Goal: Information Seeking & Learning: Check status

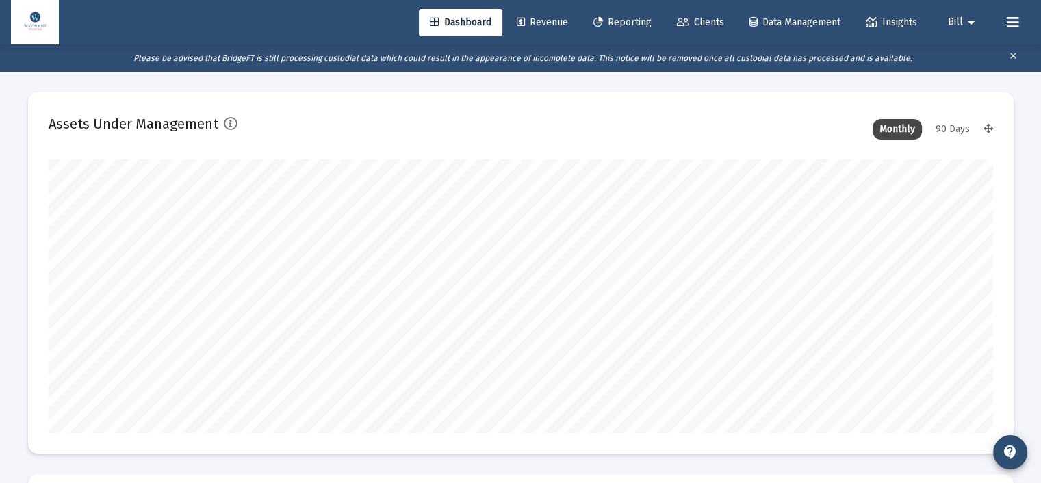
scroll to position [274, 945]
type input "[DATE]"
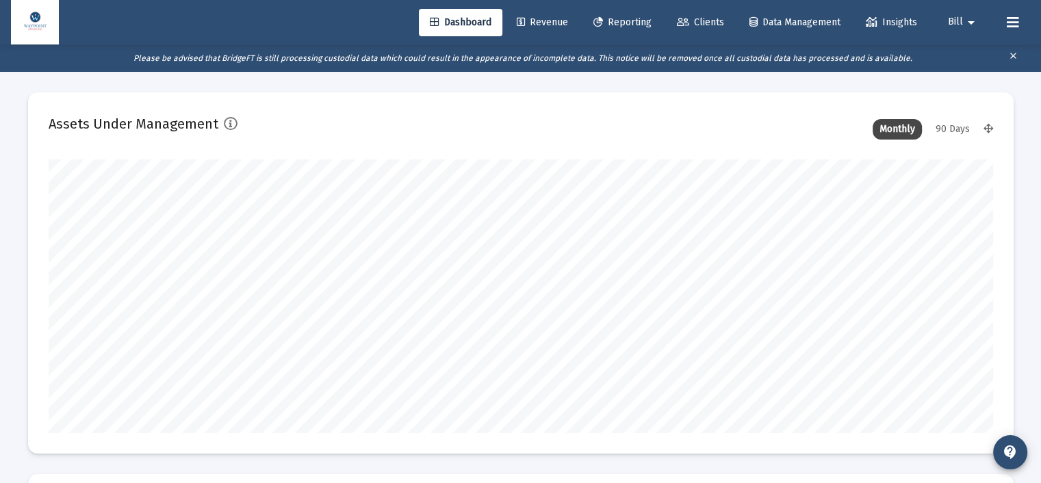
click at [685, 20] on span "Clients" at bounding box center [700, 22] width 47 height 12
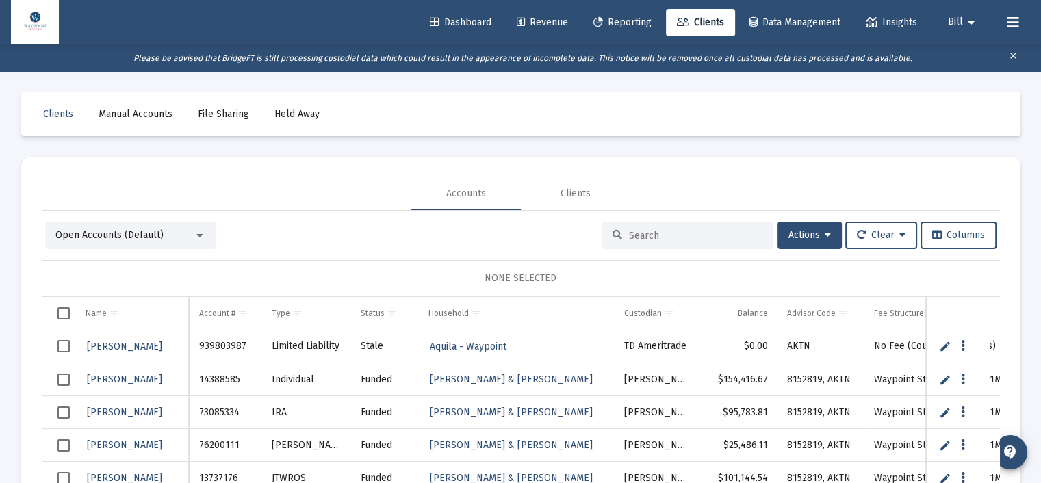
click at [146, 230] on span "Open Accounts (Default)" at bounding box center [109, 235] width 108 height 12
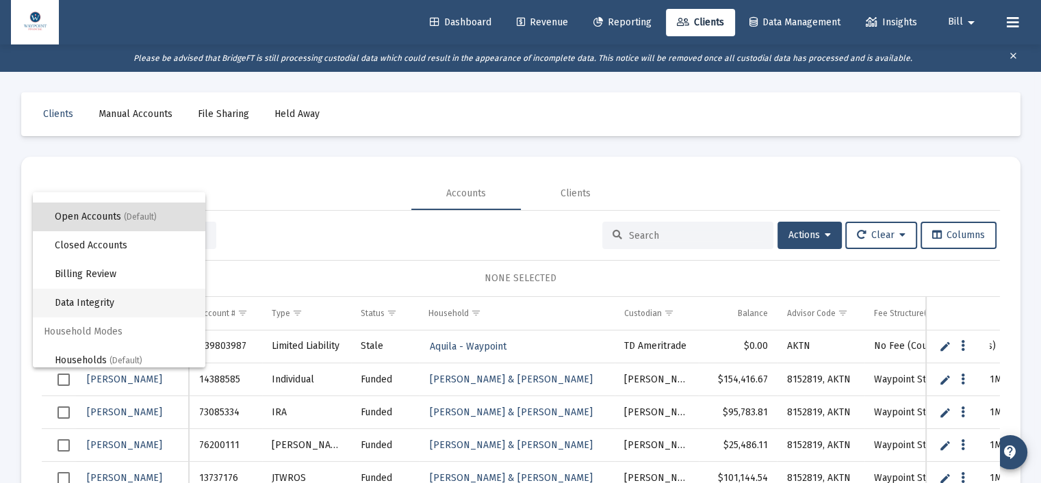
scroll to position [25, 0]
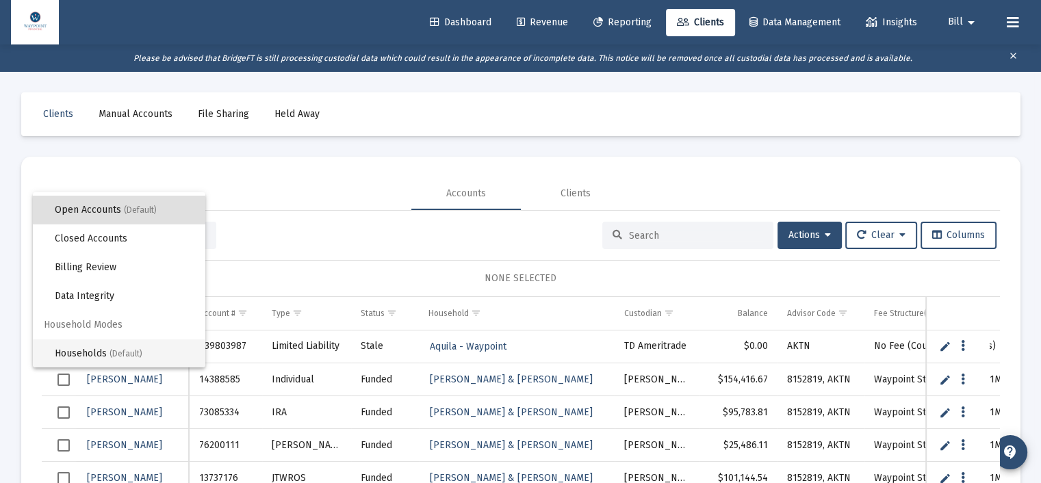
click at [107, 350] on span "Households (Default)" at bounding box center [125, 354] width 140 height 29
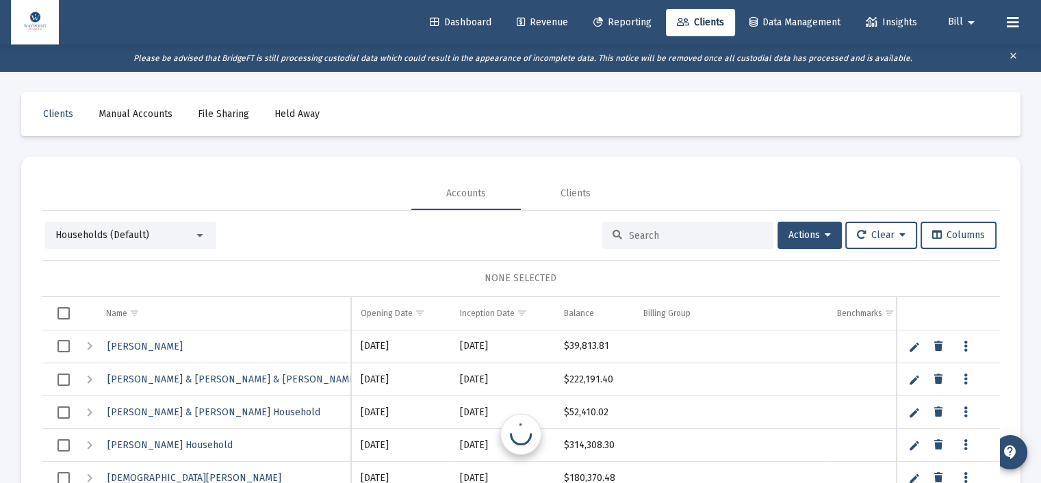
scroll to position [0, 0]
click at [641, 238] on input at bounding box center [696, 236] width 134 height 12
click at [178, 444] on span "[PERSON_NAME] Household" at bounding box center [169, 445] width 125 height 12
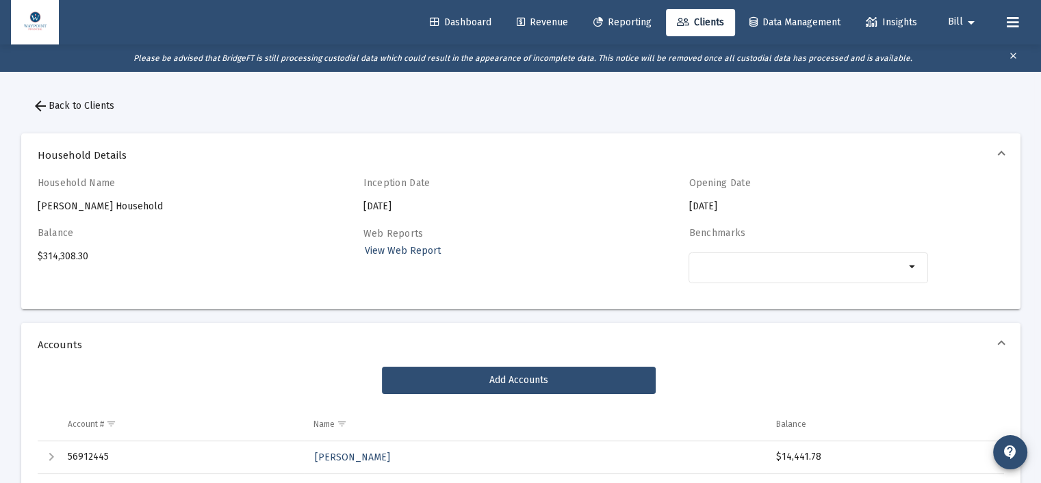
click at [528, 20] on span "Revenue" at bounding box center [542, 22] width 51 height 12
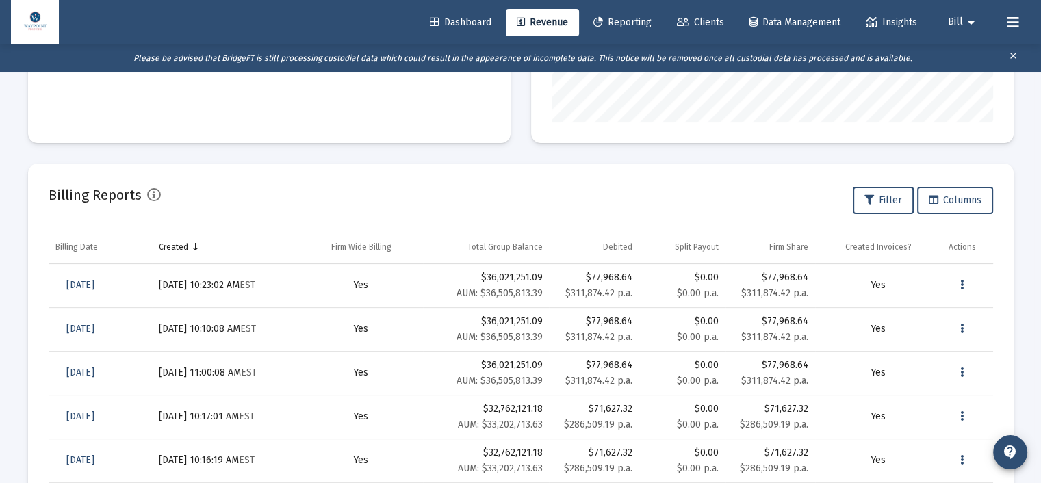
scroll to position [411, 0]
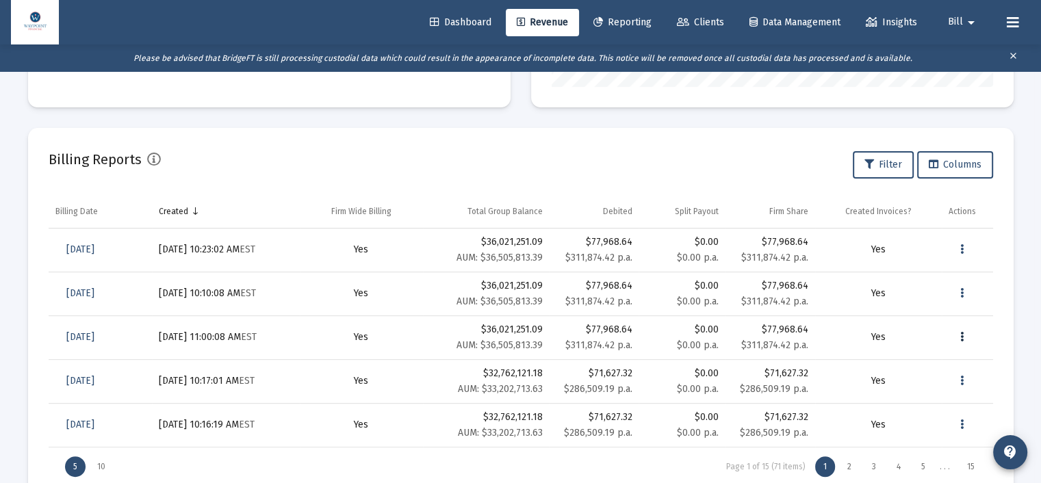
click at [962, 341] on icon "Data grid" at bounding box center [961, 337] width 3 height 16
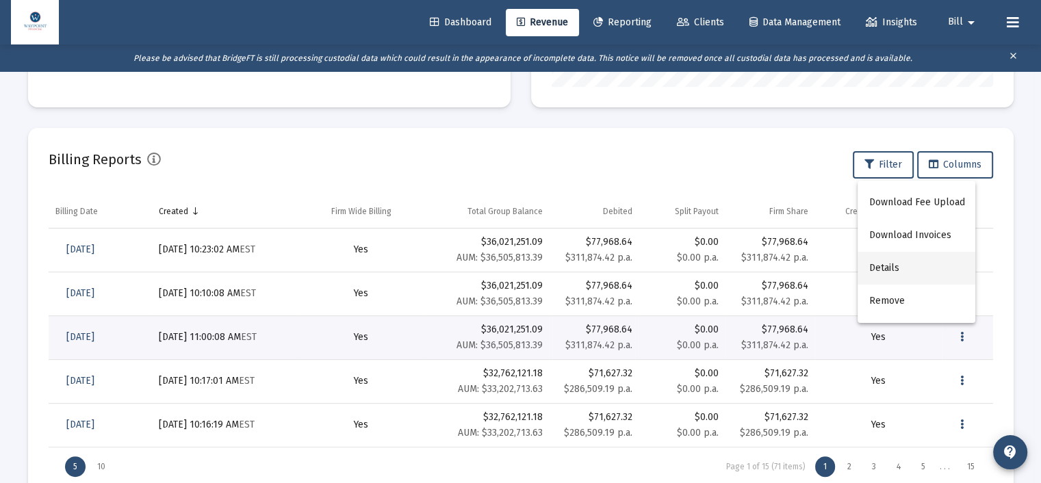
click at [895, 266] on button "Details" at bounding box center [917, 268] width 118 height 33
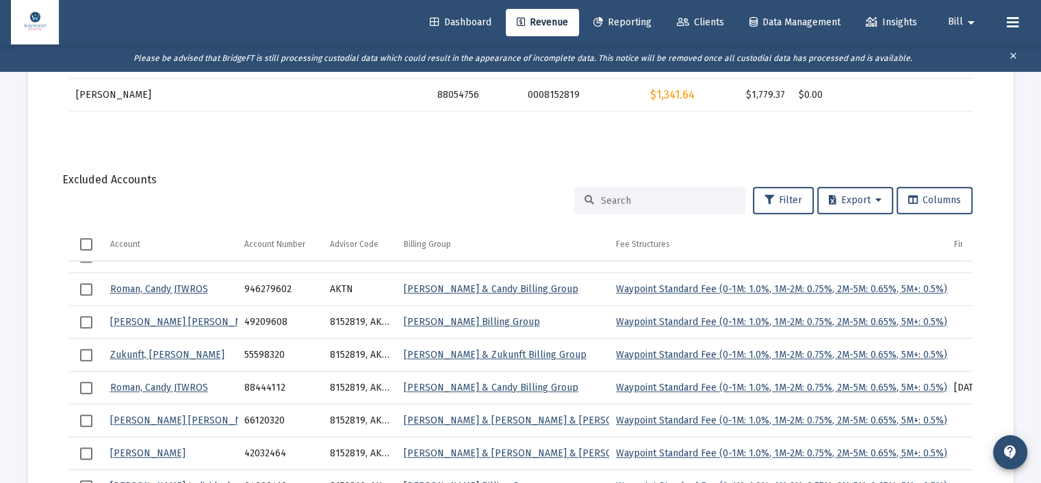
scroll to position [342, 0]
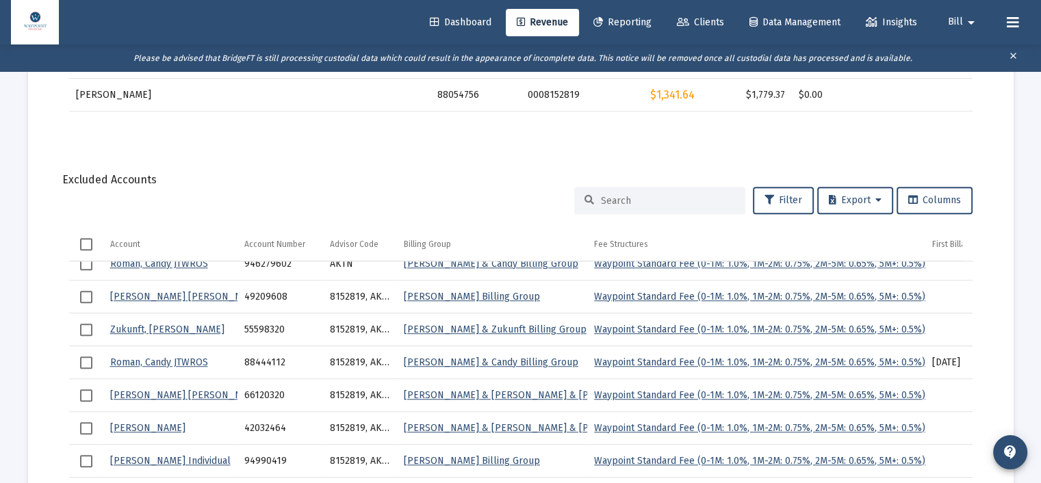
click at [620, 197] on input at bounding box center [668, 201] width 134 height 12
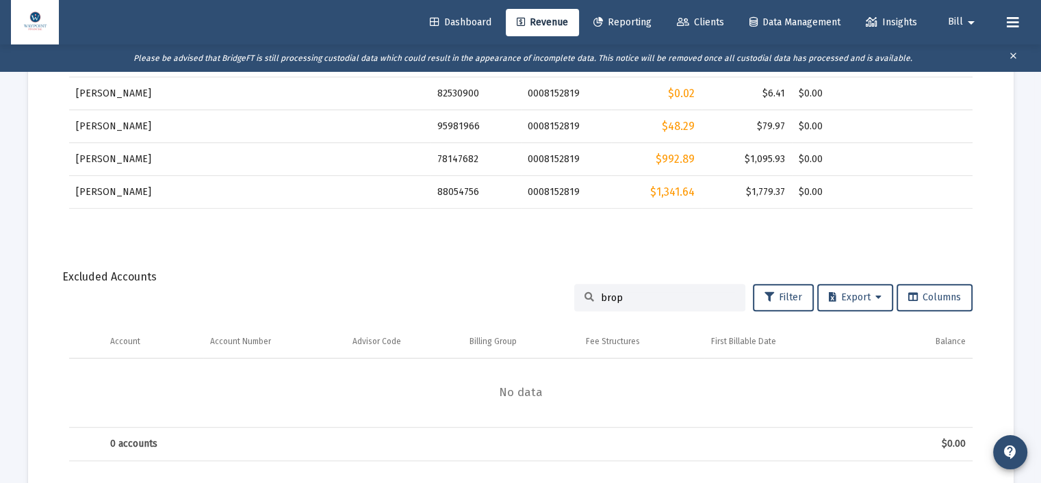
scroll to position [824, 0]
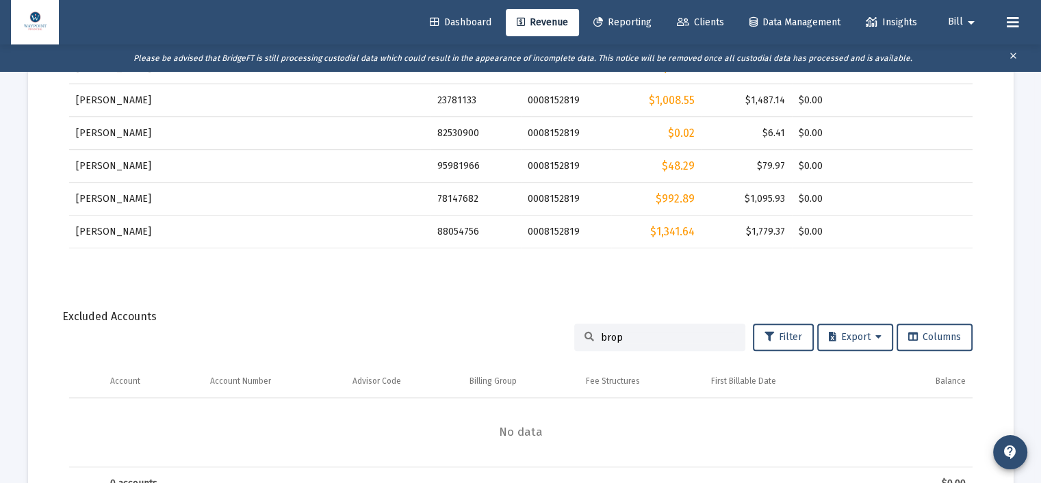
type input "bro"
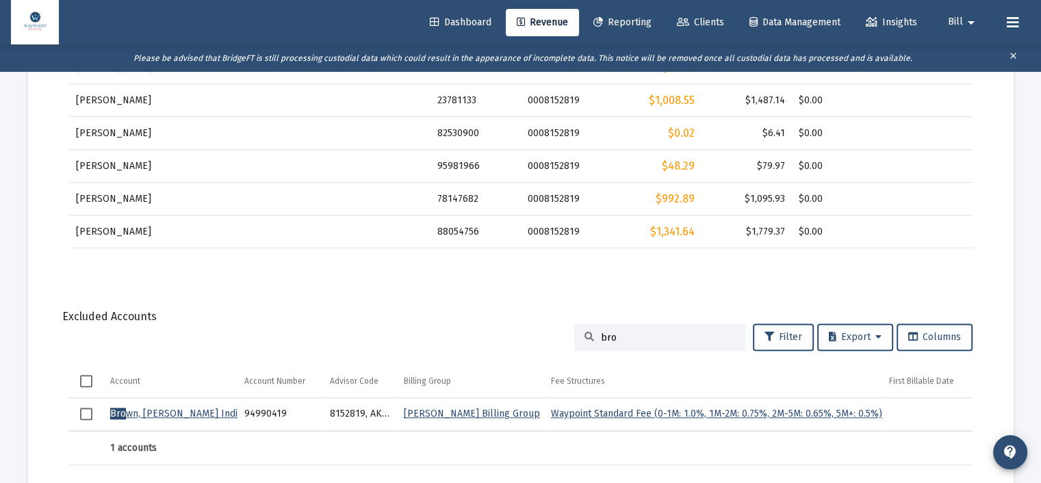
drag, startPoint x: 620, startPoint y: 336, endPoint x: 579, endPoint y: 329, distance: 41.1
click at [579, 329] on div "bro" at bounding box center [659, 337] width 171 height 27
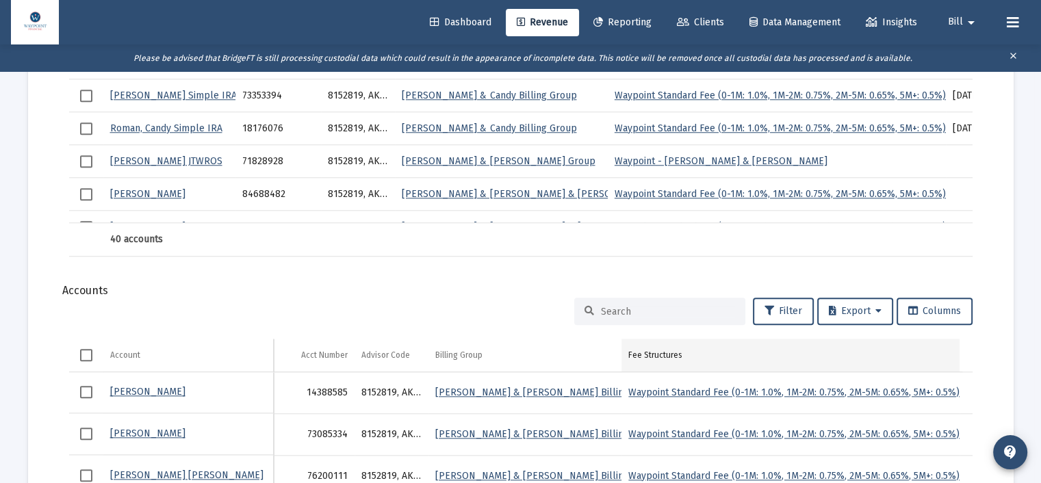
scroll to position [1303, 0]
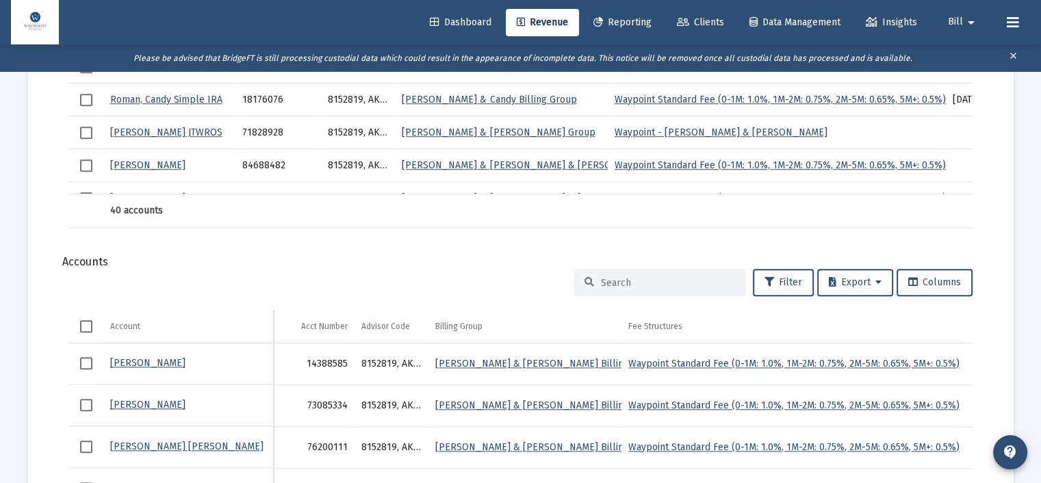
click at [649, 284] on input at bounding box center [668, 283] width 134 height 12
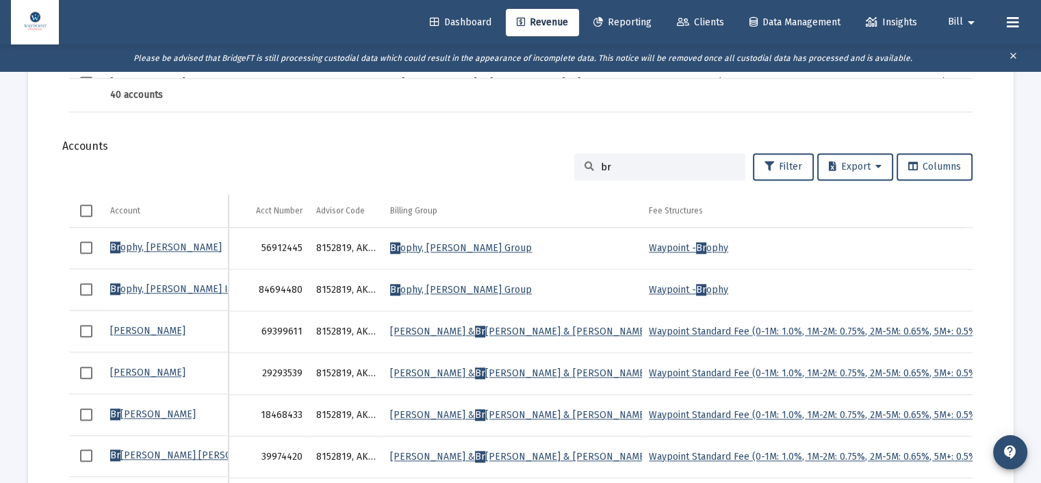
scroll to position [1372, 0]
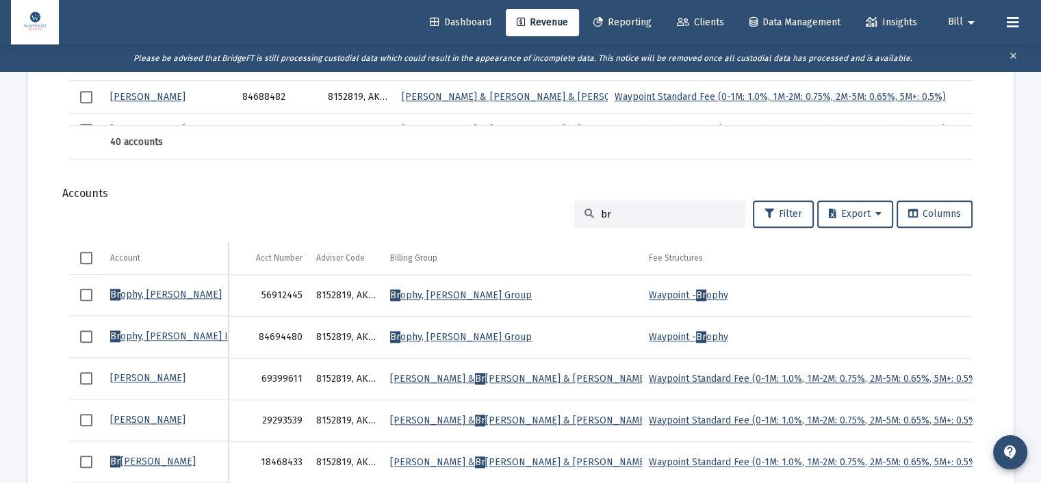
type input "br"
click at [89, 292] on span "Select row" at bounding box center [86, 295] width 12 height 12
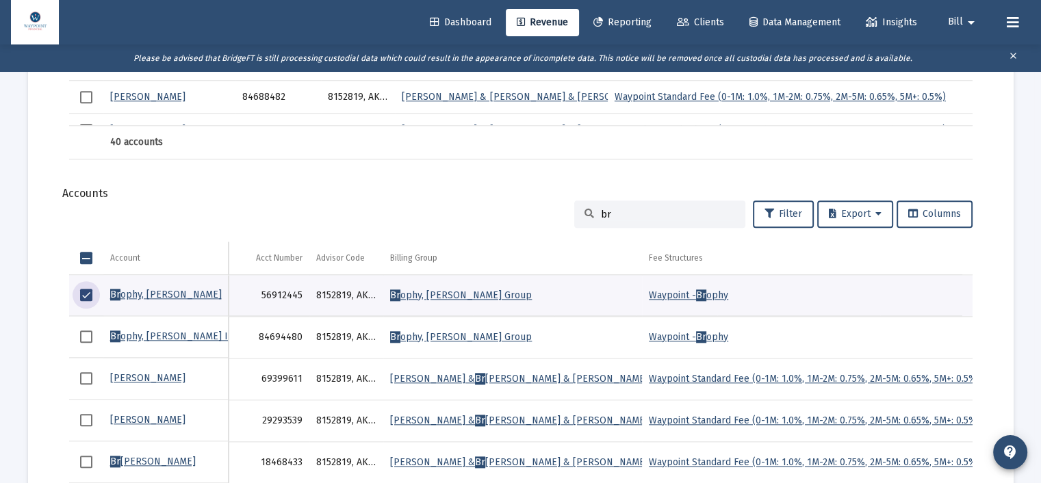
click at [87, 337] on span "Select row" at bounding box center [86, 337] width 12 height 12
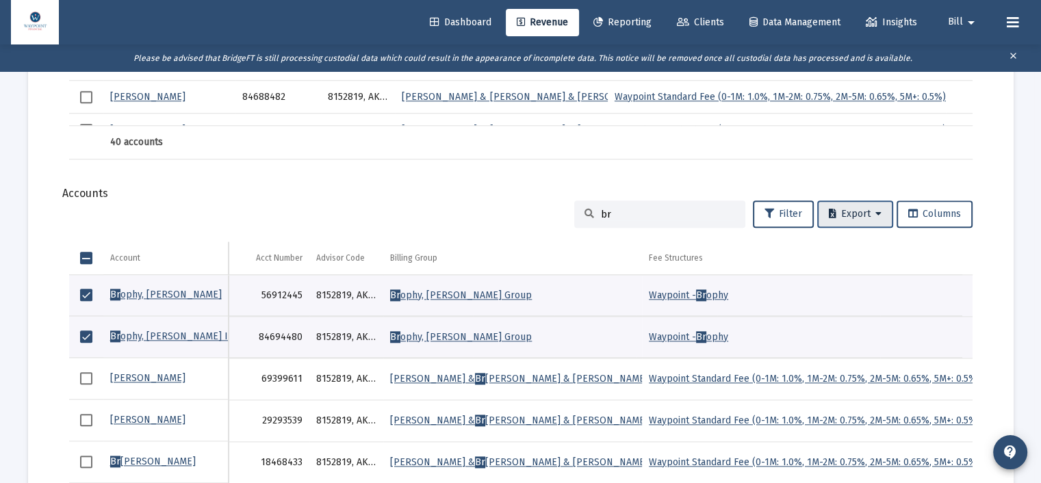
click at [876, 213] on icon at bounding box center [879, 214] width 6 height 10
click at [222, 181] on div at bounding box center [520, 241] width 1041 height 483
click at [90, 292] on span "Select row" at bounding box center [86, 295] width 12 height 12
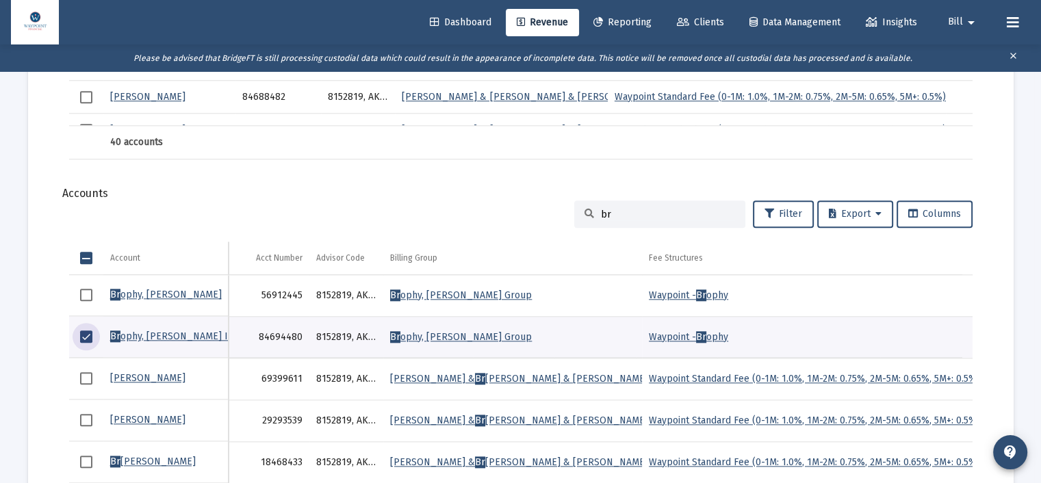
click at [88, 336] on span "Select row" at bounding box center [86, 337] width 12 height 12
